Goal: Task Accomplishment & Management: Use online tool/utility

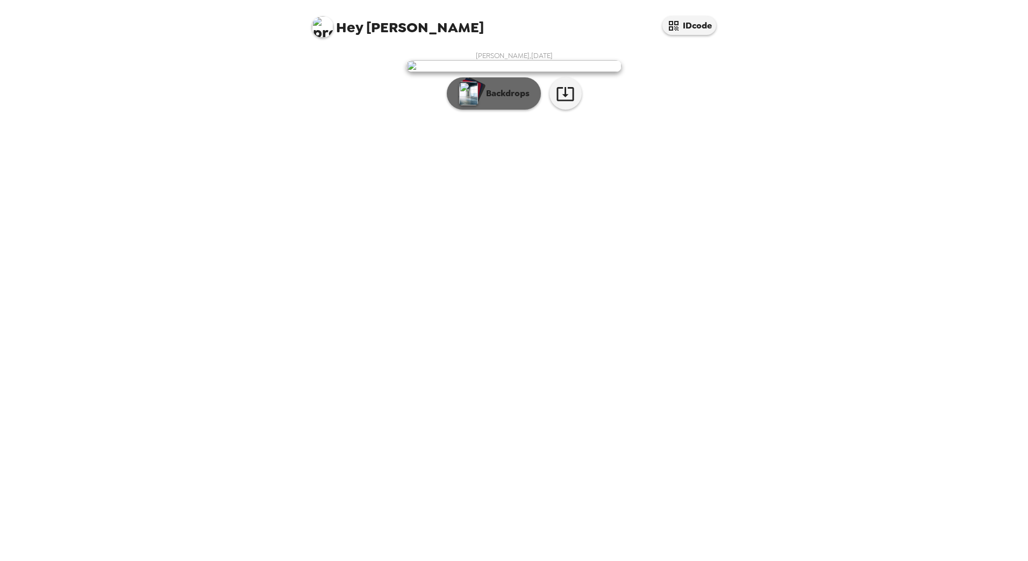
click at [527, 100] on p "Backdrops" at bounding box center [505, 93] width 49 height 13
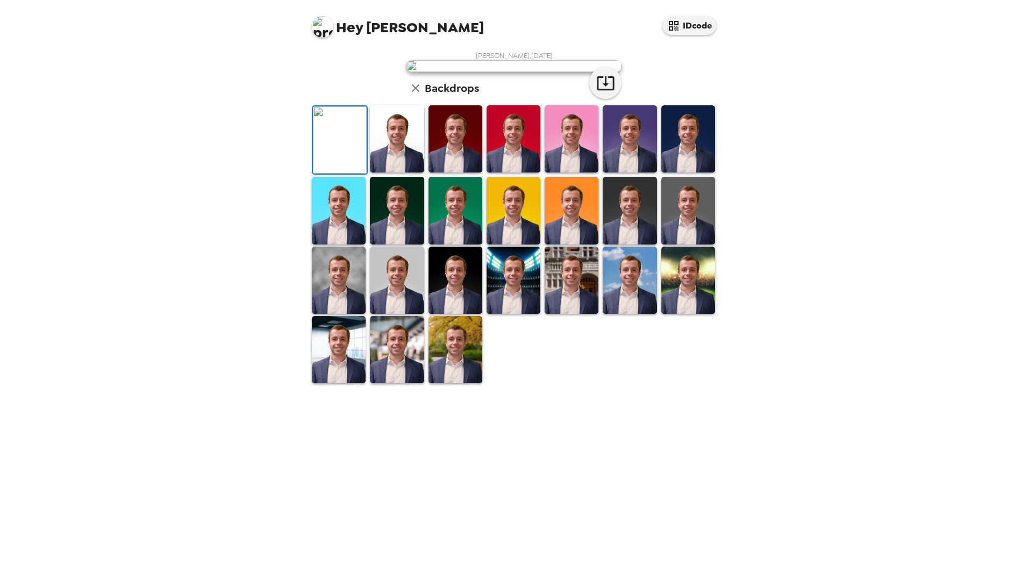
click at [636, 173] on img at bounding box center [630, 138] width 54 height 67
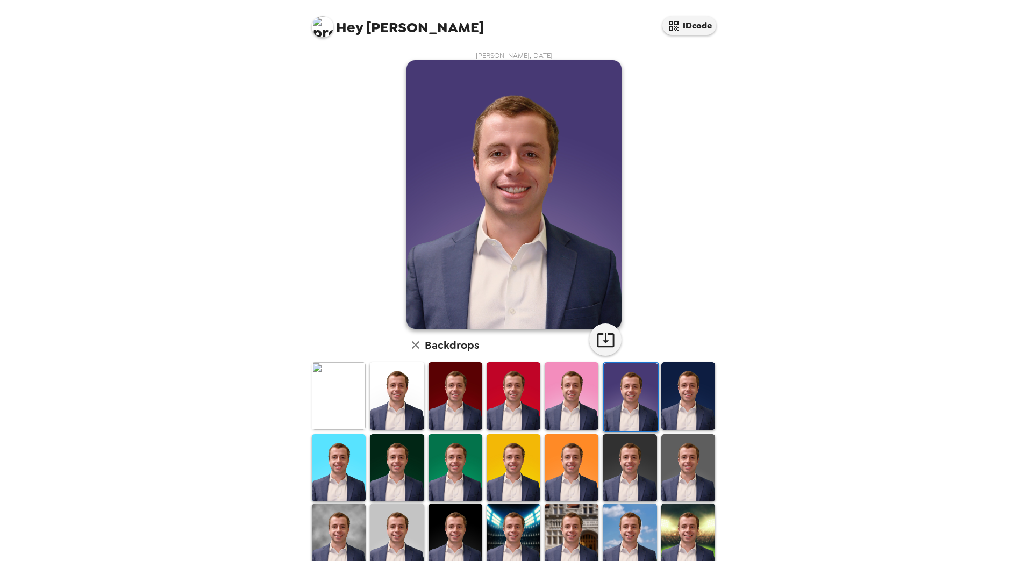
click at [665, 375] on img at bounding box center [688, 395] width 54 height 67
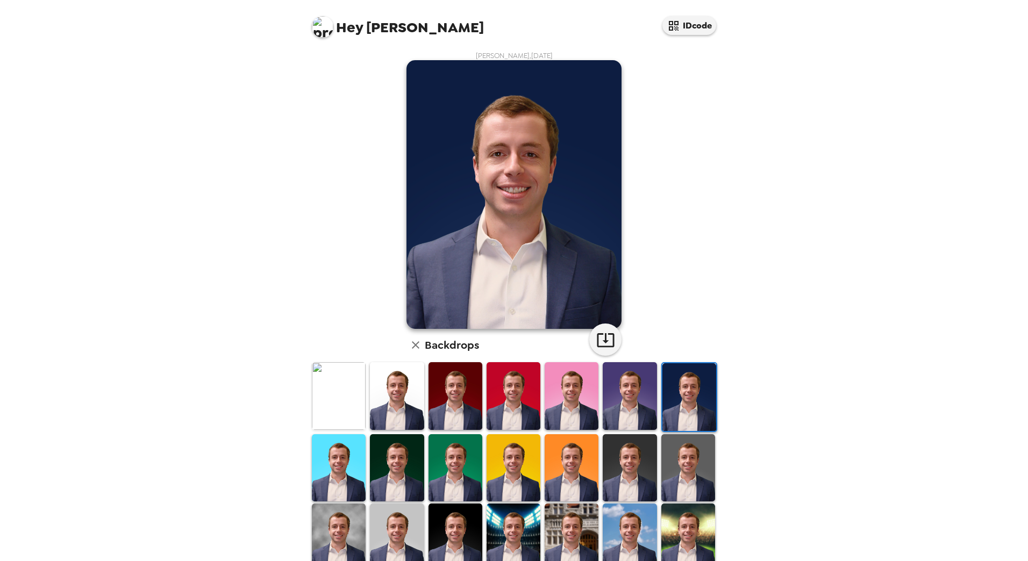
click at [582, 400] on img at bounding box center [572, 395] width 54 height 67
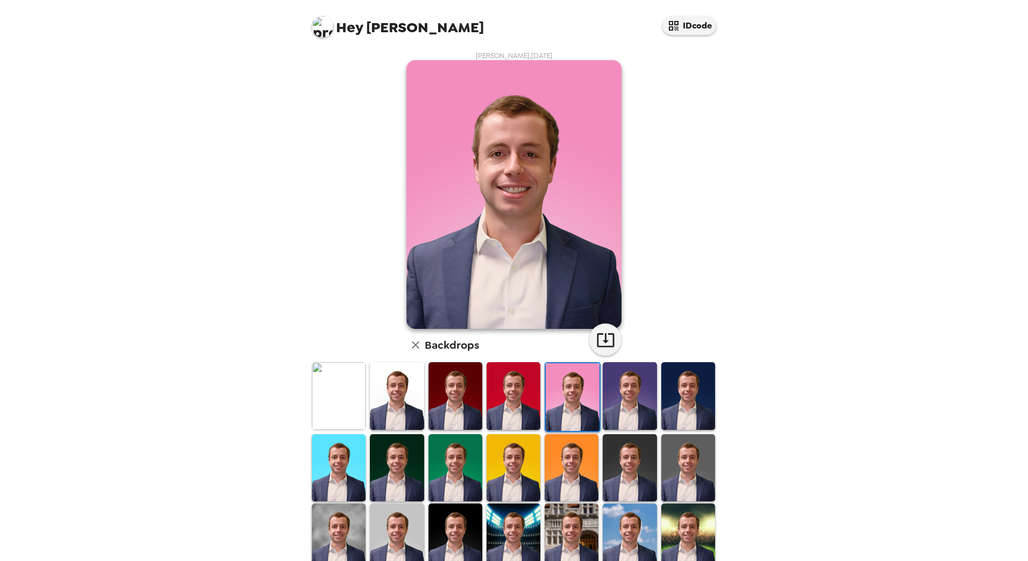
click at [608, 396] on img at bounding box center [630, 395] width 54 height 67
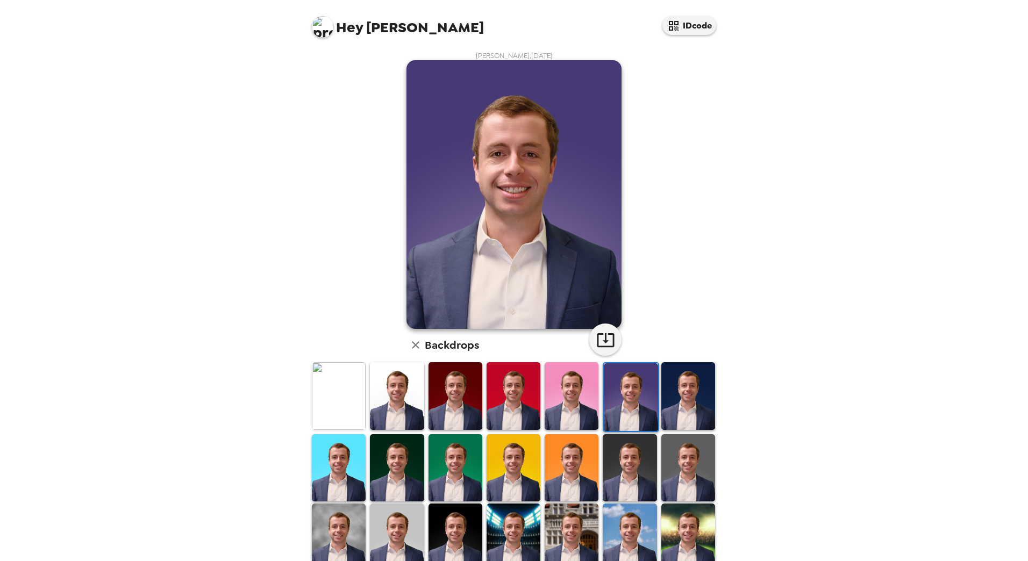
click at [690, 396] on img at bounding box center [688, 395] width 54 height 67
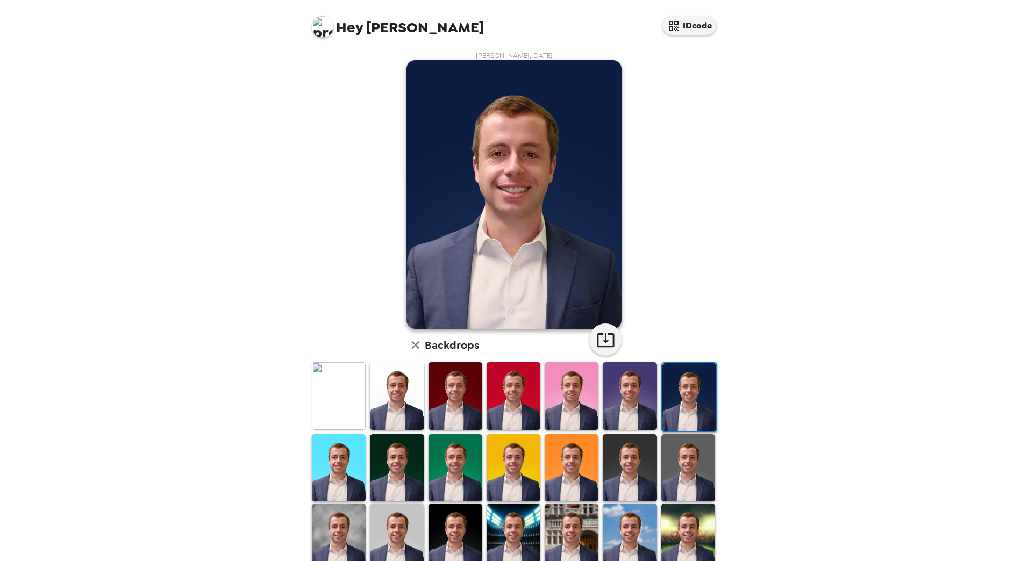
click at [443, 516] on img at bounding box center [455, 537] width 54 height 67
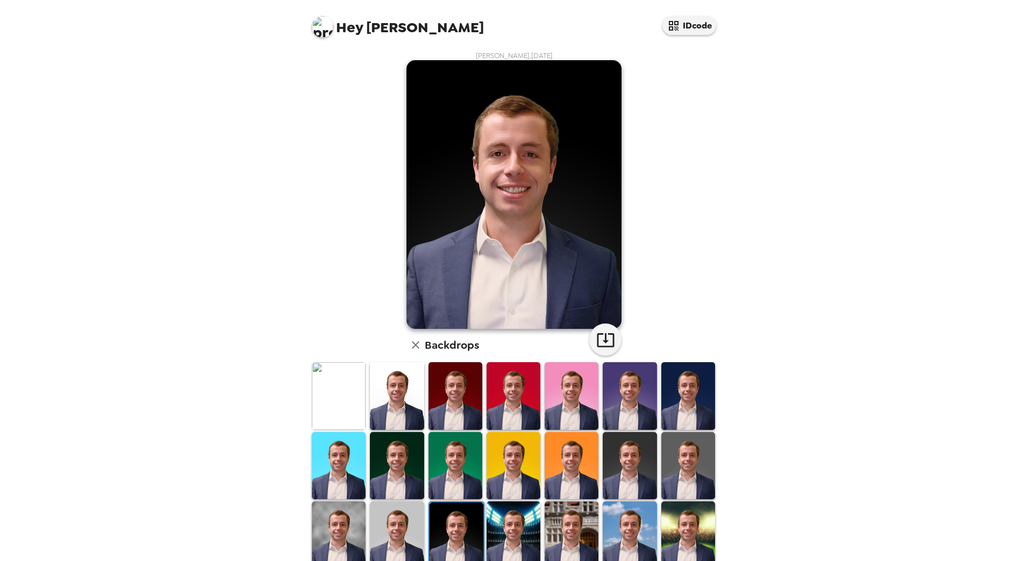
click at [686, 384] on img at bounding box center [688, 395] width 54 height 67
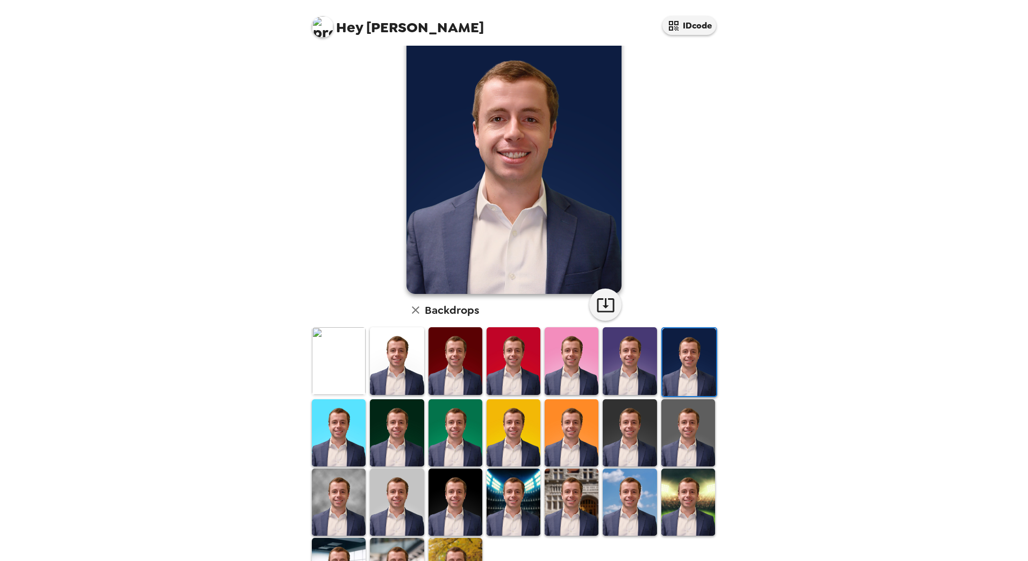
scroll to position [91, 0]
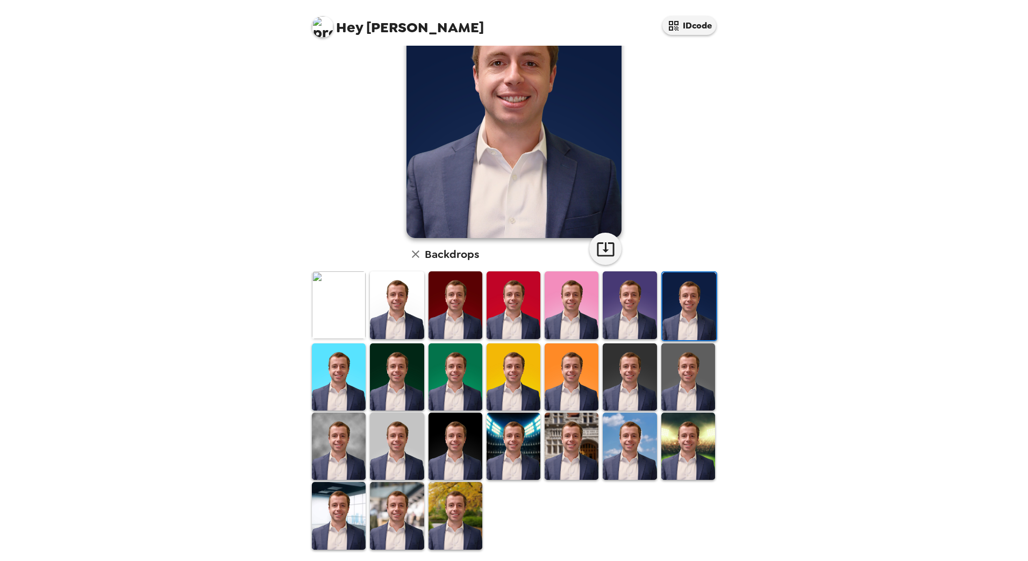
click at [462, 496] on img at bounding box center [455, 515] width 54 height 67
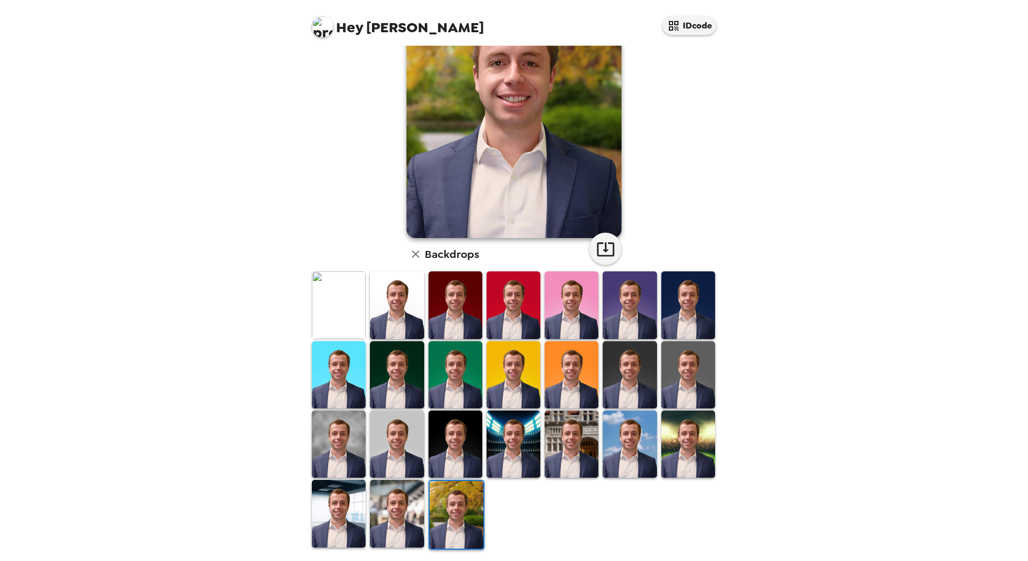
click at [395, 497] on img at bounding box center [397, 513] width 54 height 67
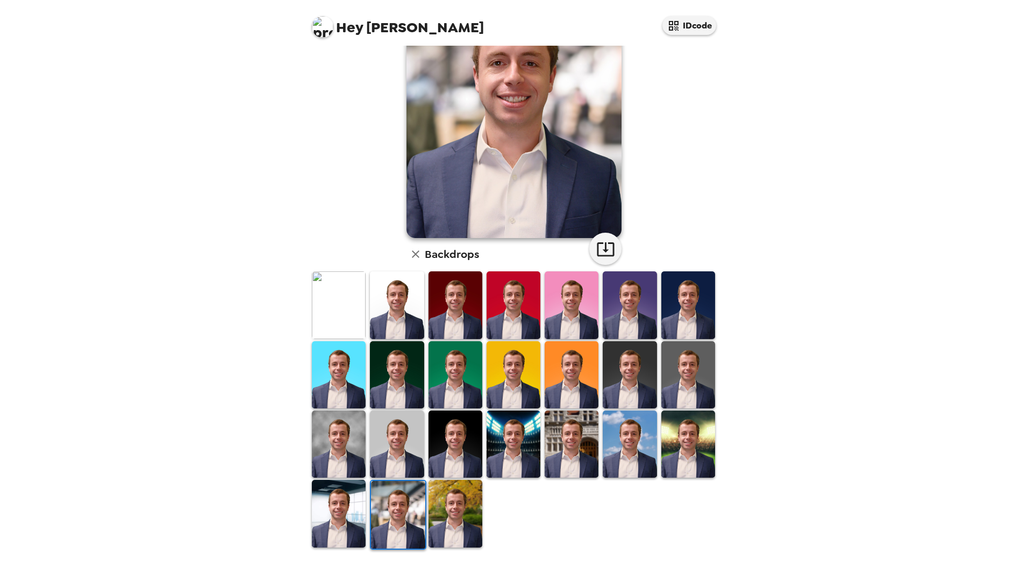
click at [340, 497] on img at bounding box center [339, 513] width 54 height 67
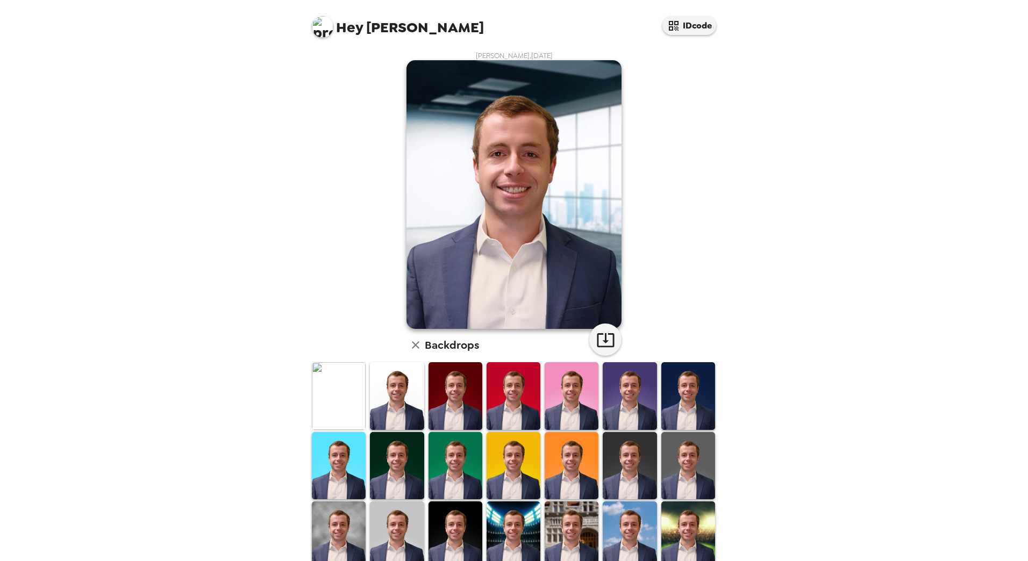
scroll to position [54, 0]
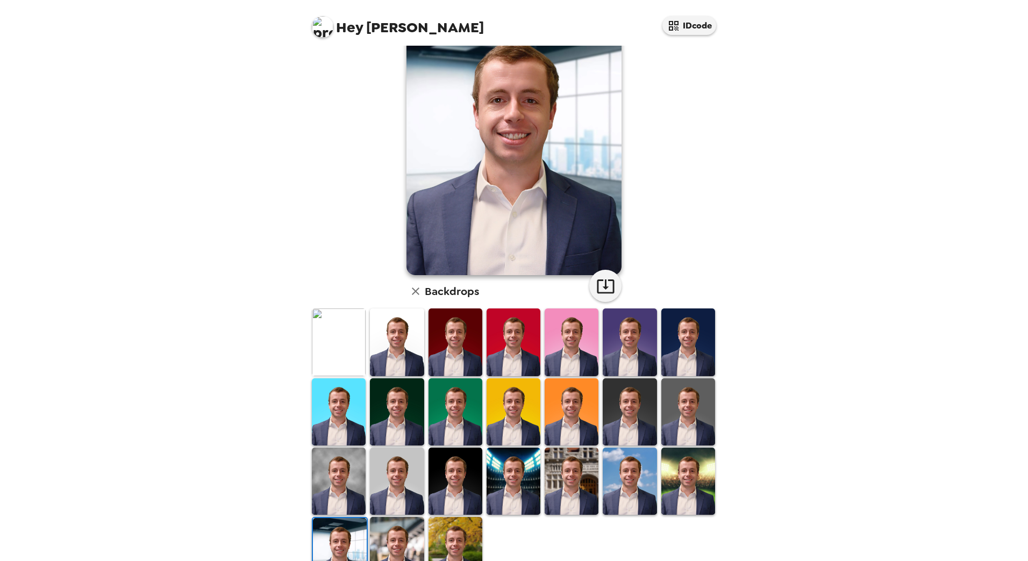
click at [511, 473] on img at bounding box center [513, 481] width 54 height 67
